Goal: Task Accomplishment & Management: Use online tool/utility

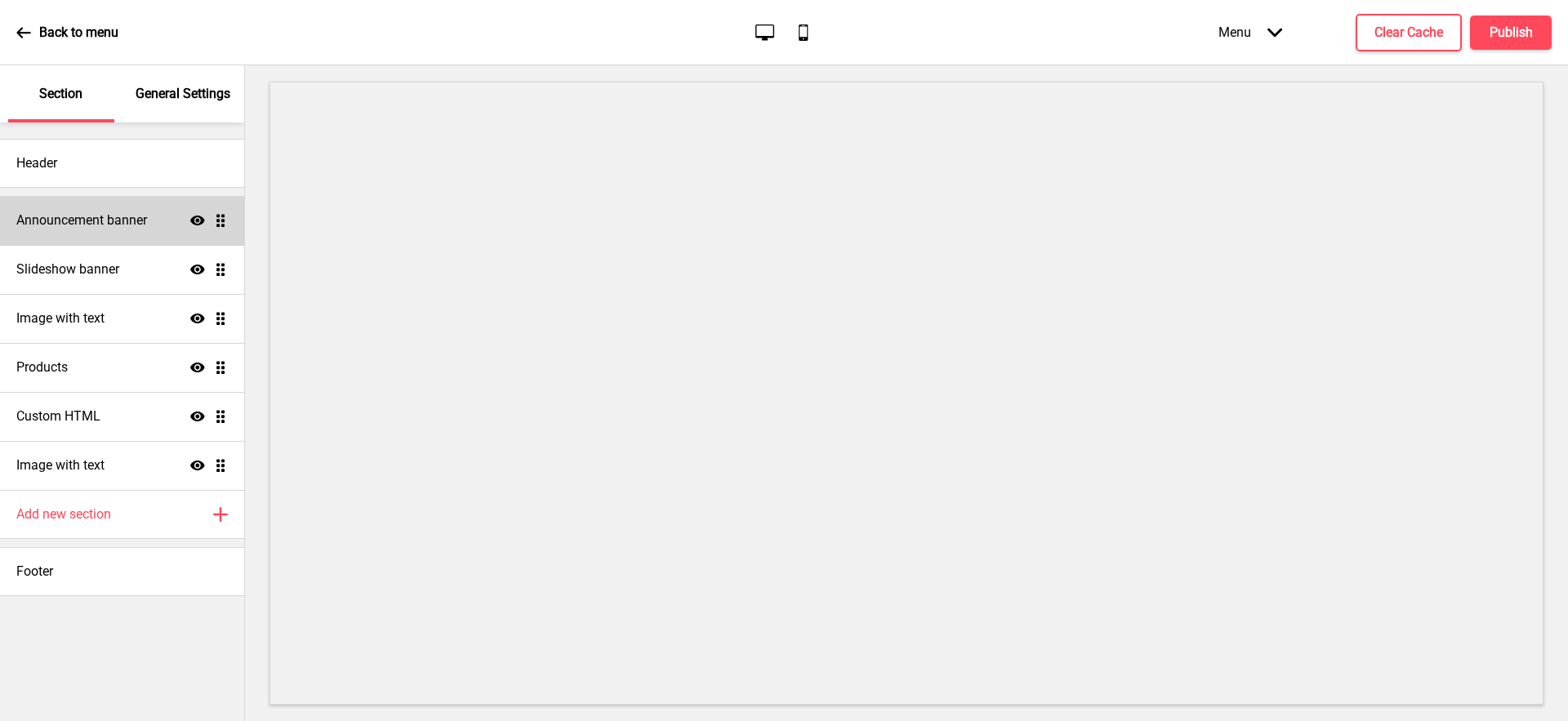
click at [147, 216] on h4 "Announcement banner" at bounding box center [81, 220] width 131 height 18
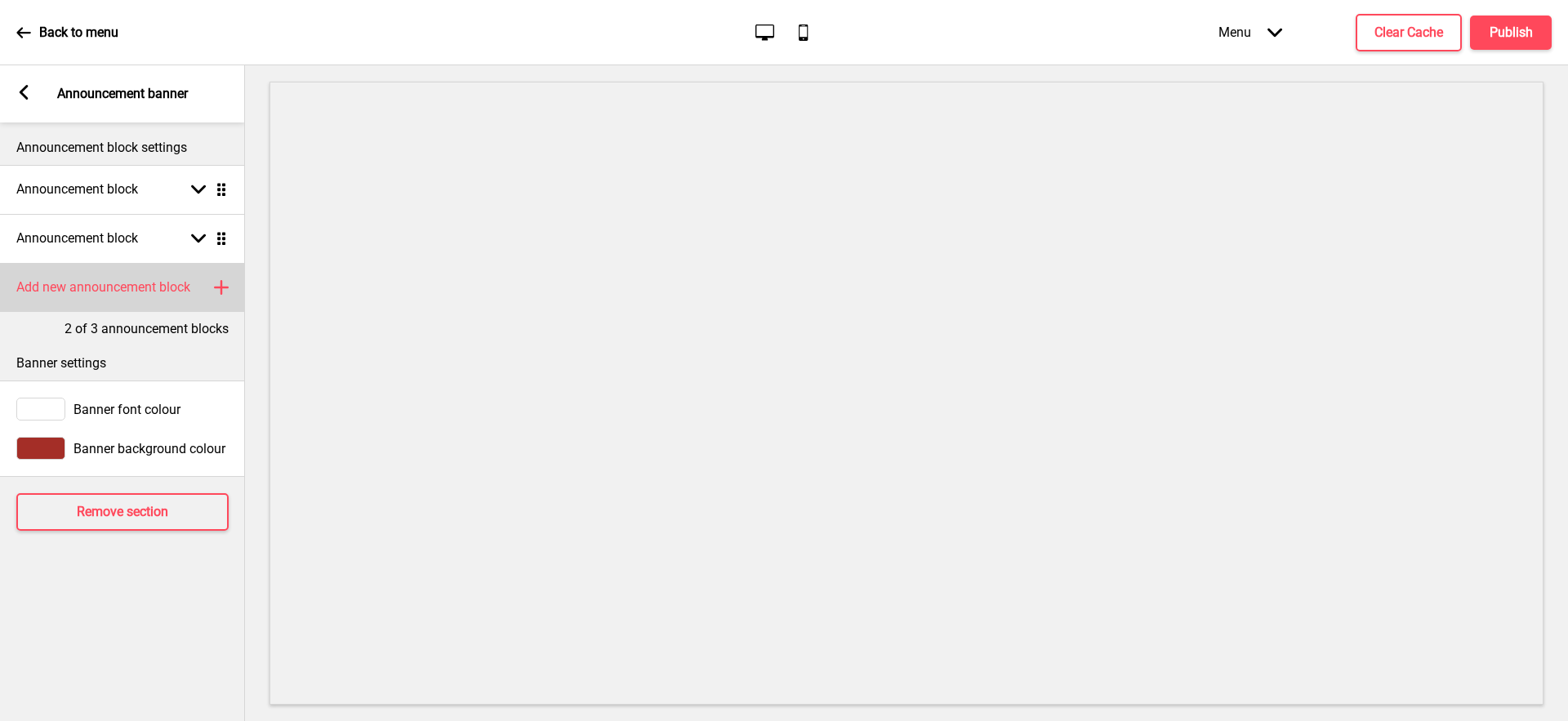
click at [223, 282] on rect at bounding box center [221, 288] width 20 height 20
click at [189, 289] on div "Arrow down Drag" at bounding box center [205, 287] width 45 height 15
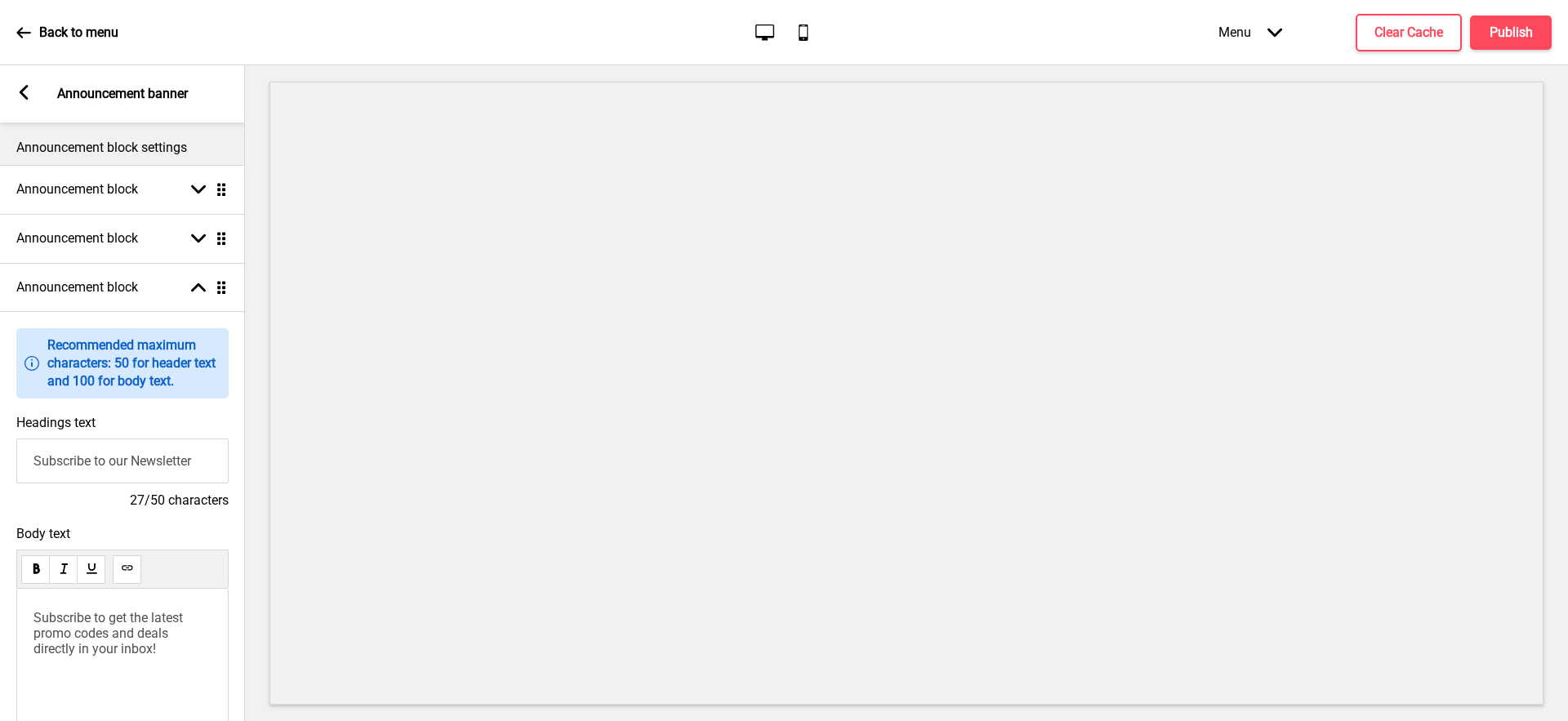
click at [178, 464] on input "Subscribe to our Newsletter" at bounding box center [122, 461] width 212 height 45
click at [167, 456] on input "Subscribe to our Newsletter" at bounding box center [122, 461] width 212 height 45
click at [140, 458] on input "Subscribe to our Newsletter" at bounding box center [122, 461] width 212 height 45
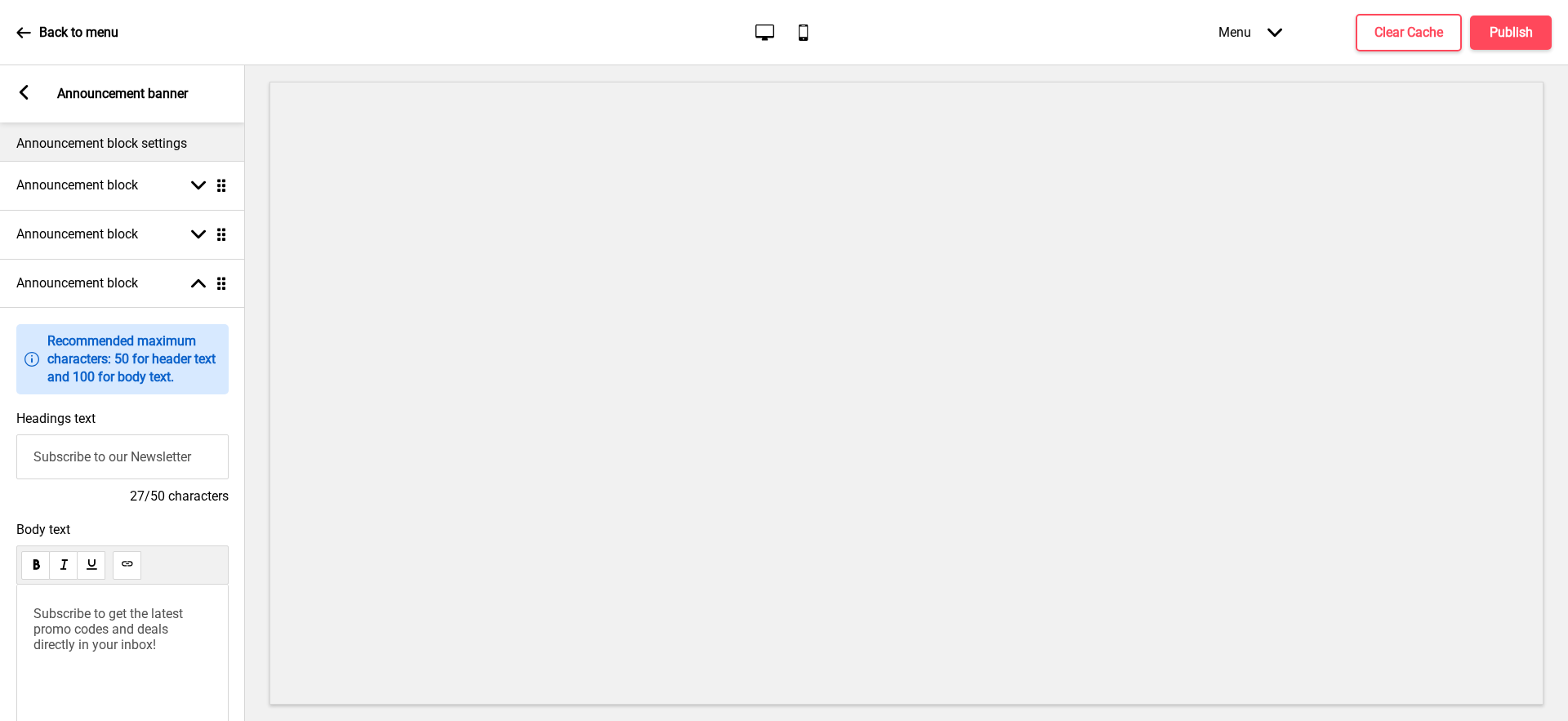
click at [154, 457] on input "Subscribe to our Newsletter" at bounding box center [122, 456] width 212 height 45
type input "Get 8% OFF Your Next Order"
click at [139, 661] on div "Subscribe to get the latest promo codes and deals directly in your inbox!" at bounding box center [122, 672] width 212 height 176
click at [154, 644] on span "Subscribe to get the latest promo codes and deals directly in your inbox!" at bounding box center [110, 628] width 153 height 46
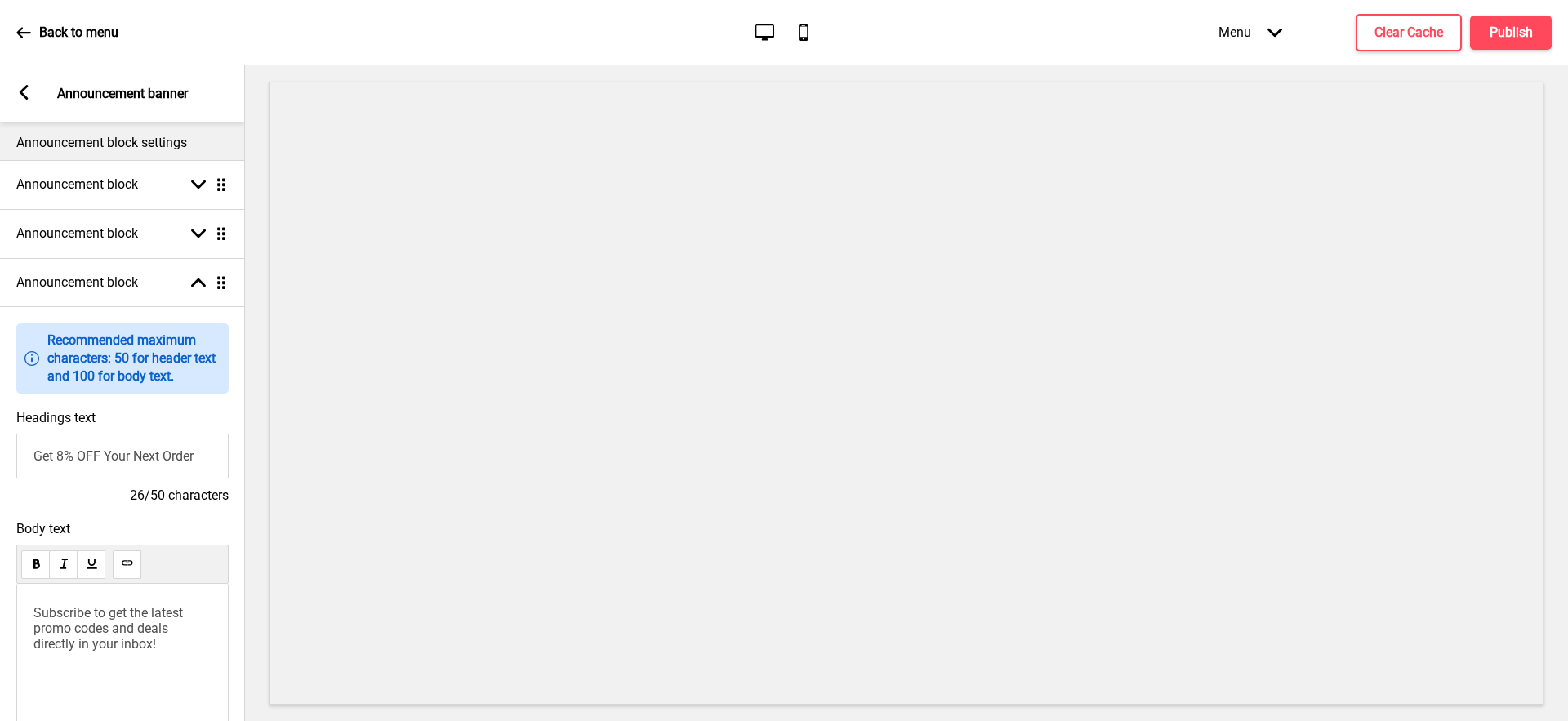
click at [157, 633] on span "Subscribe to get the latest promo codes and deals directly in your inbox!" at bounding box center [110, 628] width 153 height 46
click at [1536, 40] on button "Publish" at bounding box center [1510, 32] width 82 height 35
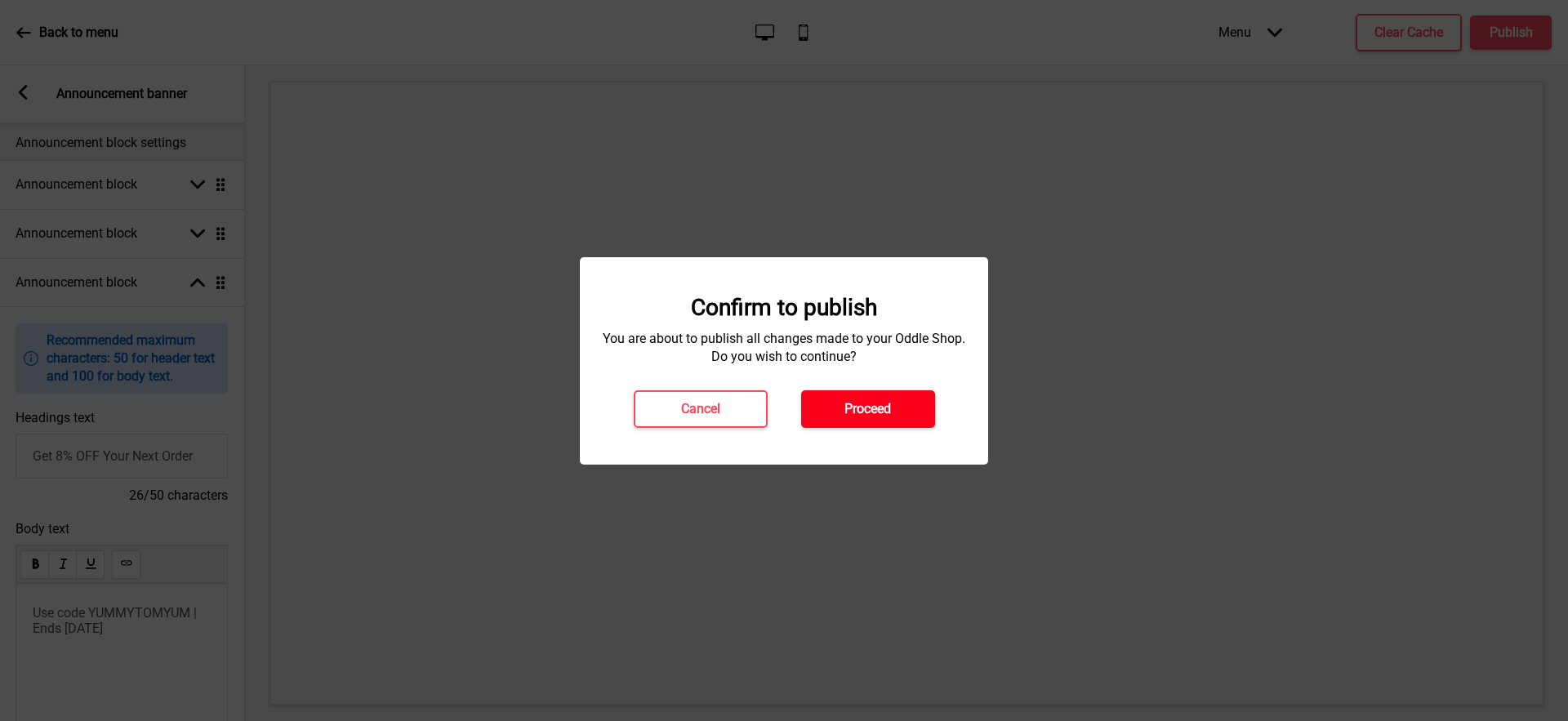
click at [878, 401] on h4 "Proceed" at bounding box center [867, 409] width 46 height 18
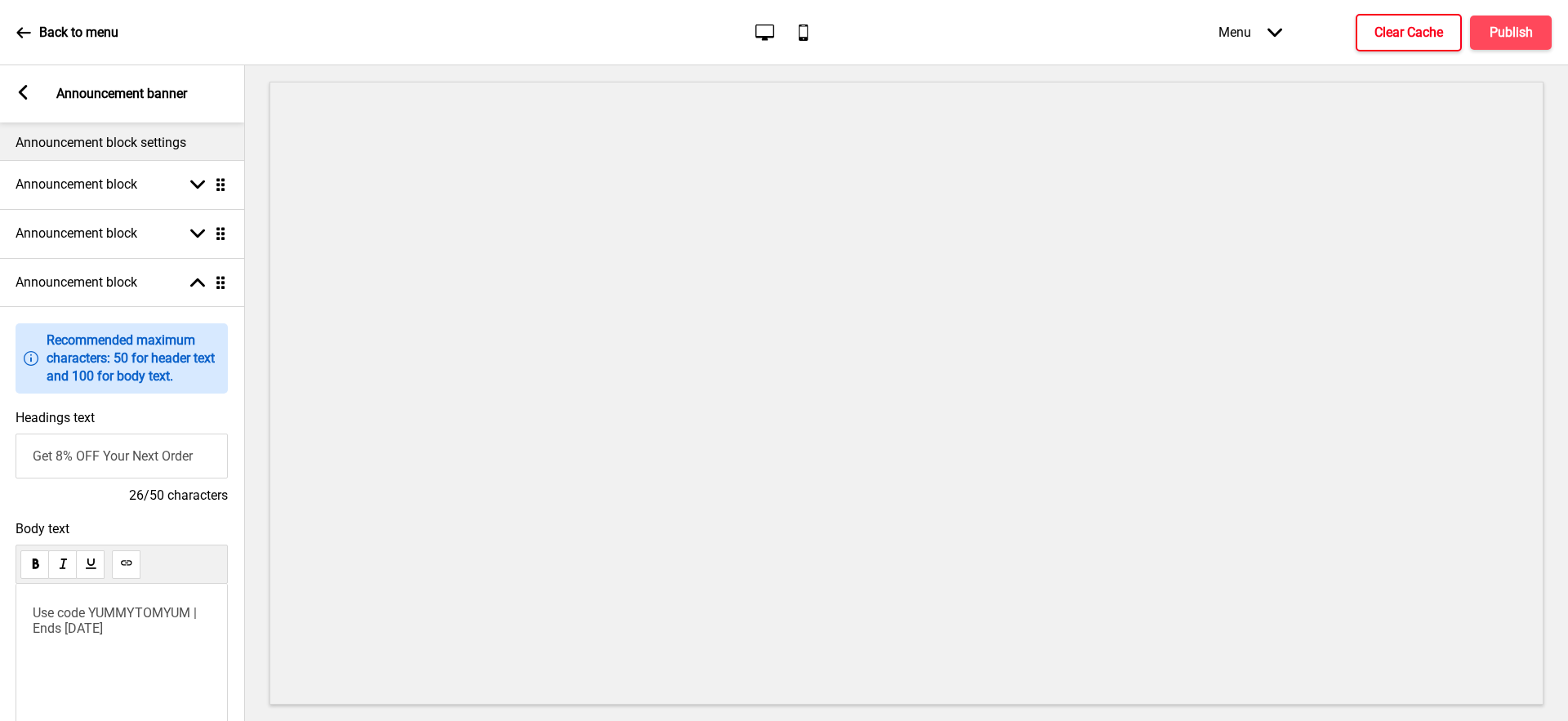
click at [1403, 32] on h4 "Clear Cache" at bounding box center [1408, 33] width 68 height 18
